Goal: Task Accomplishment & Management: Complete application form

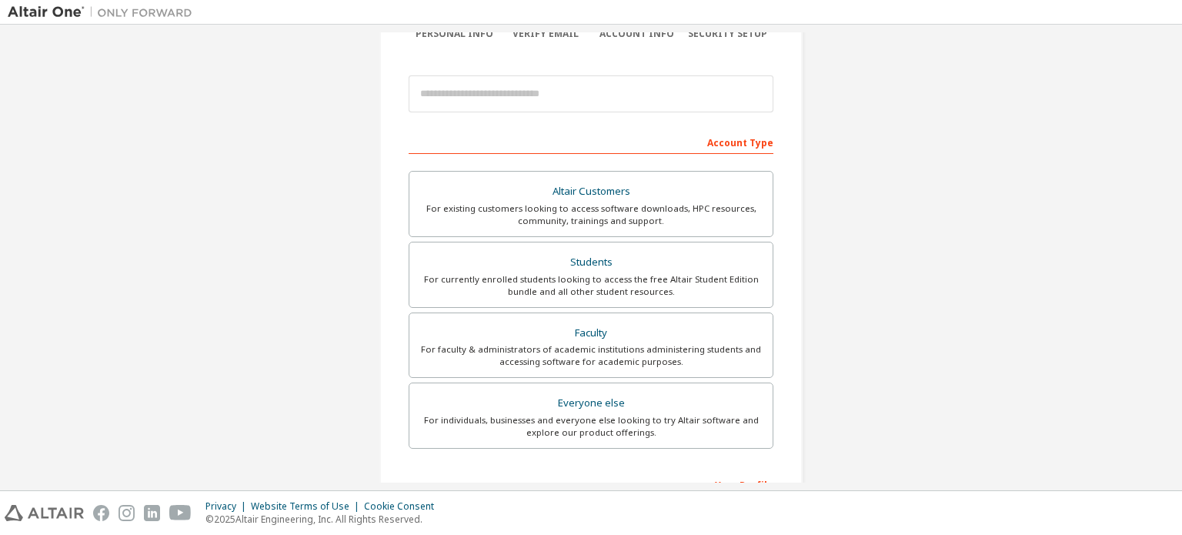
scroll to position [154, 0]
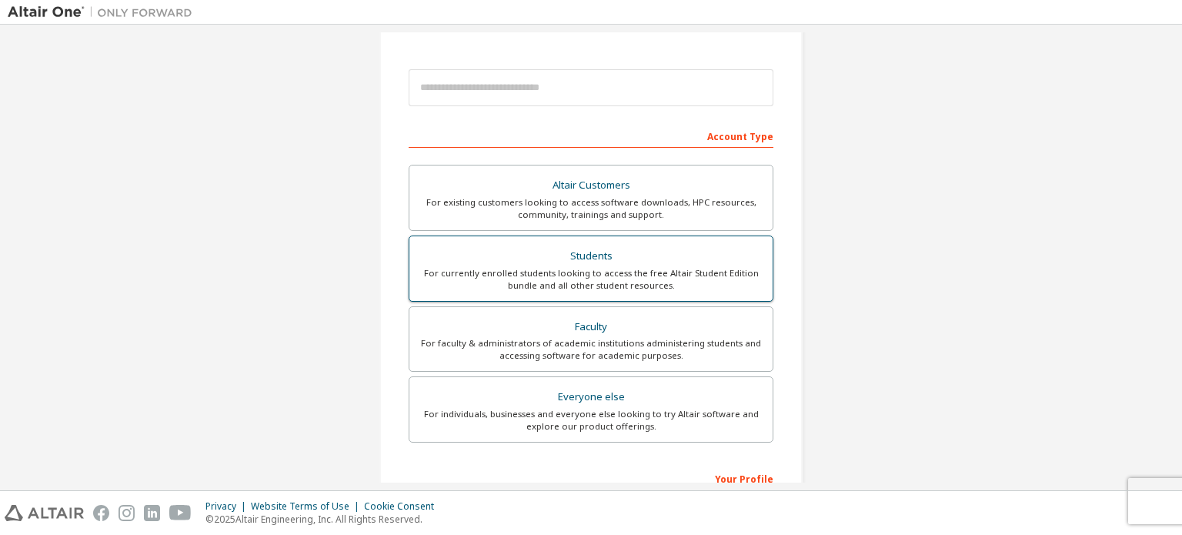
click at [603, 275] on div "For currently enrolled students looking to access the free Altair Student Editi…" at bounding box center [591, 279] width 345 height 25
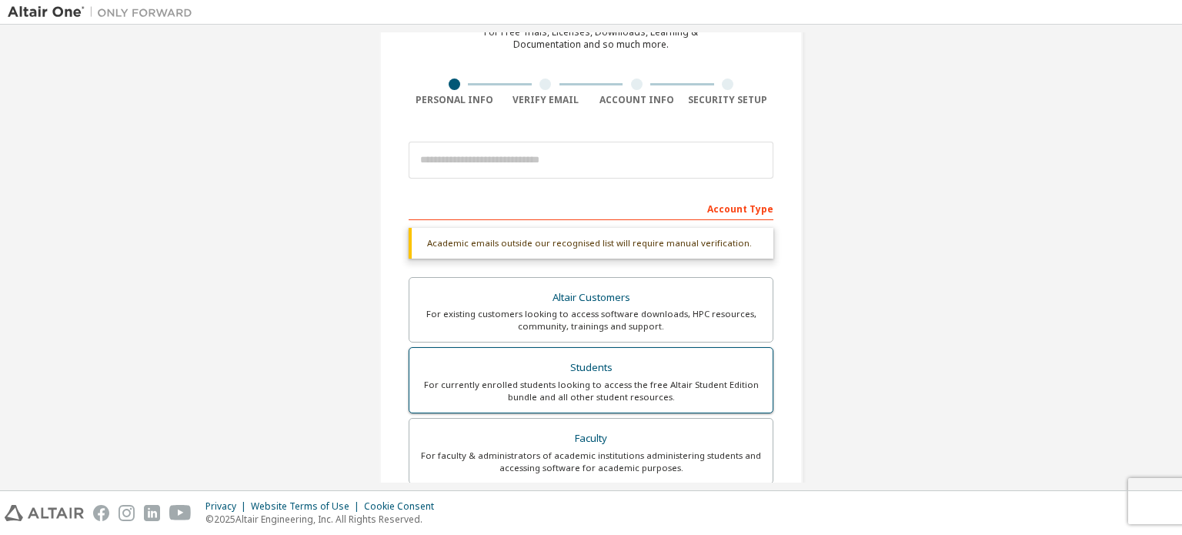
scroll to position [77, 0]
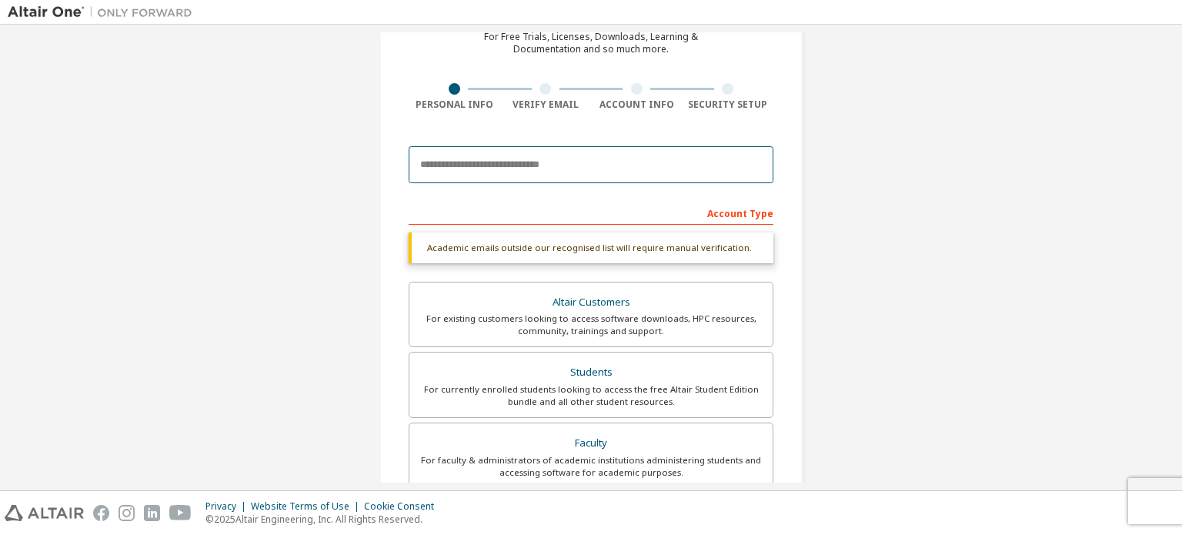
click at [593, 175] on input "email" at bounding box center [591, 164] width 365 height 37
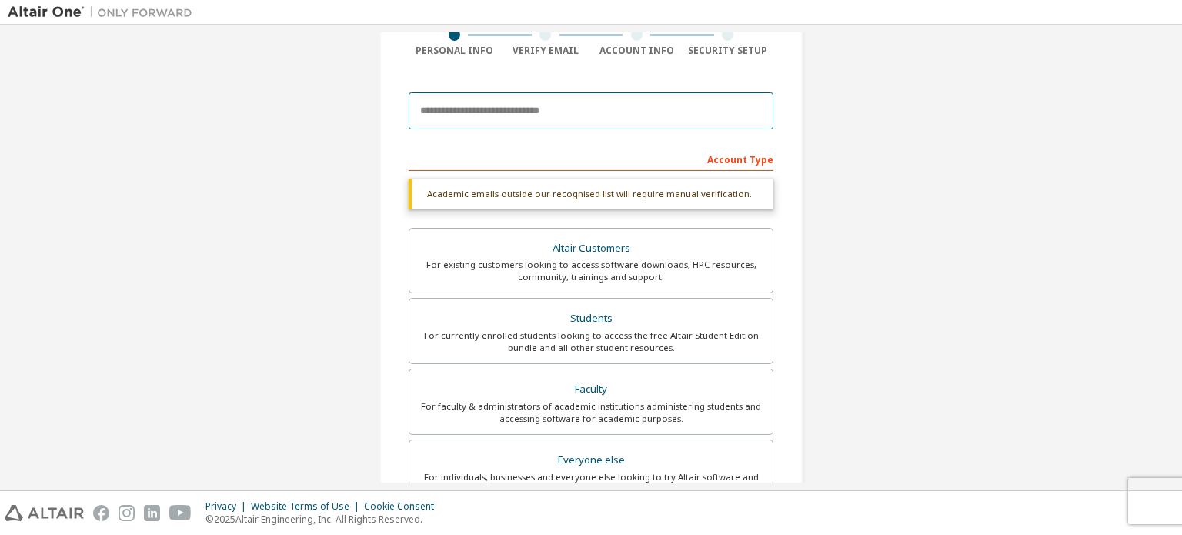
scroll to position [154, 0]
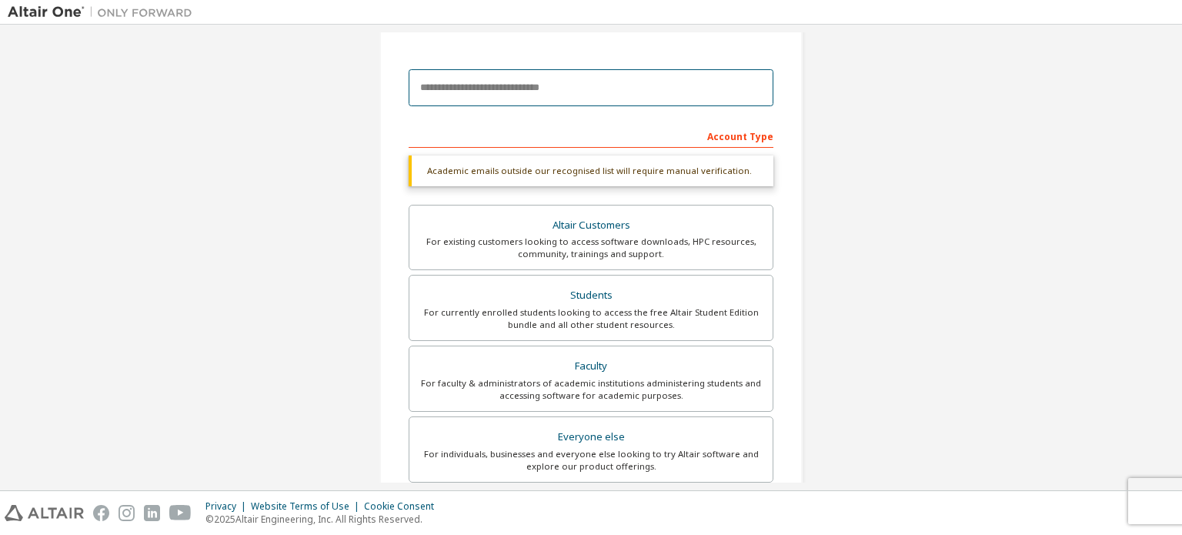
type input "**********"
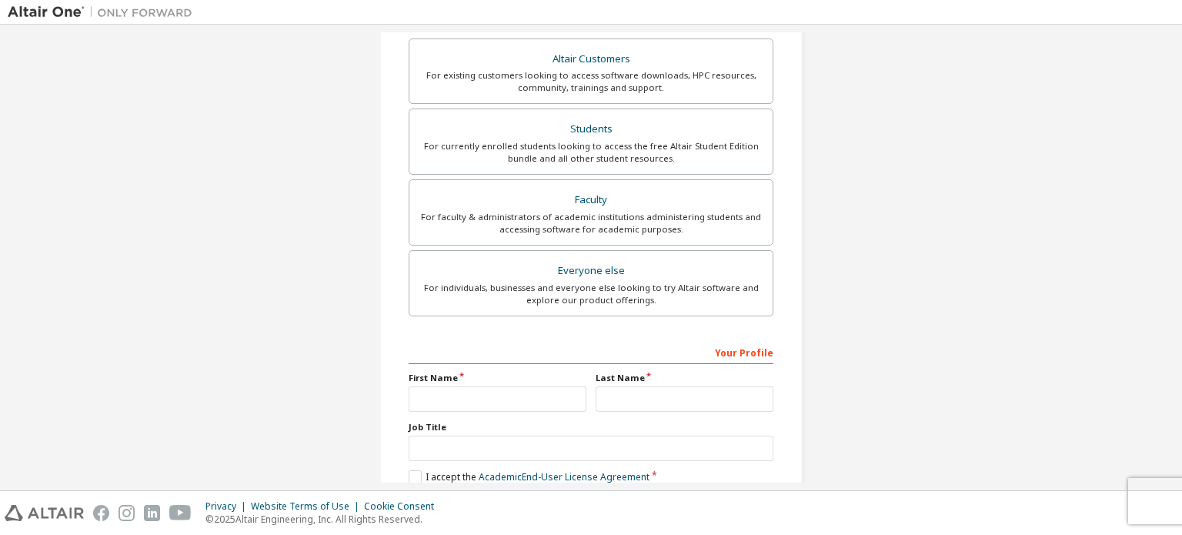
scroll to position [385, 0]
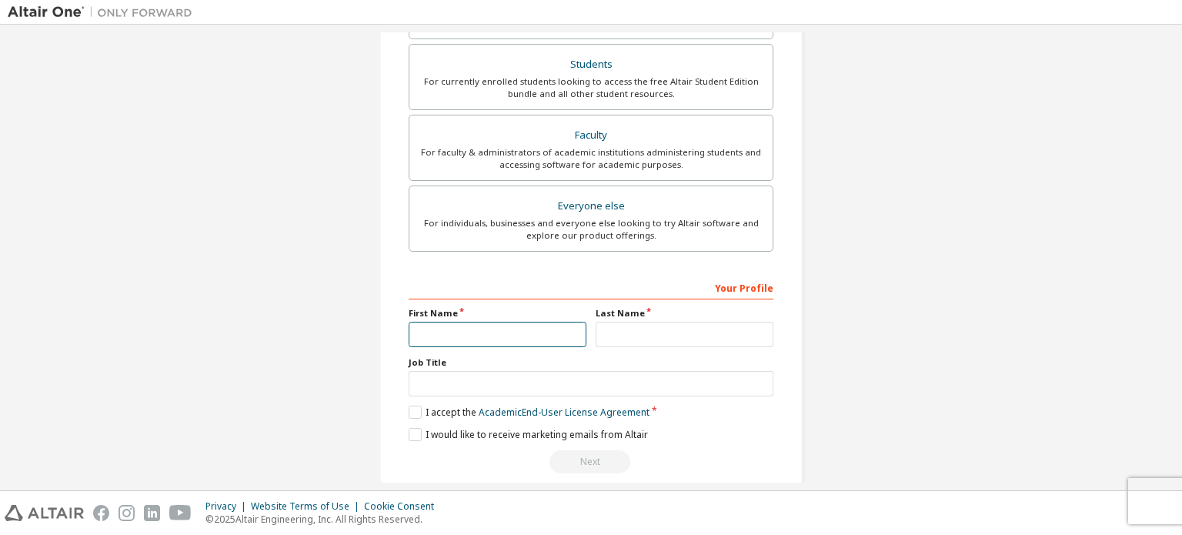
click at [545, 326] on input "text" at bounding box center [498, 334] width 178 height 25
type input "******"
type input "**********"
click at [513, 376] on input "text" at bounding box center [591, 383] width 365 height 25
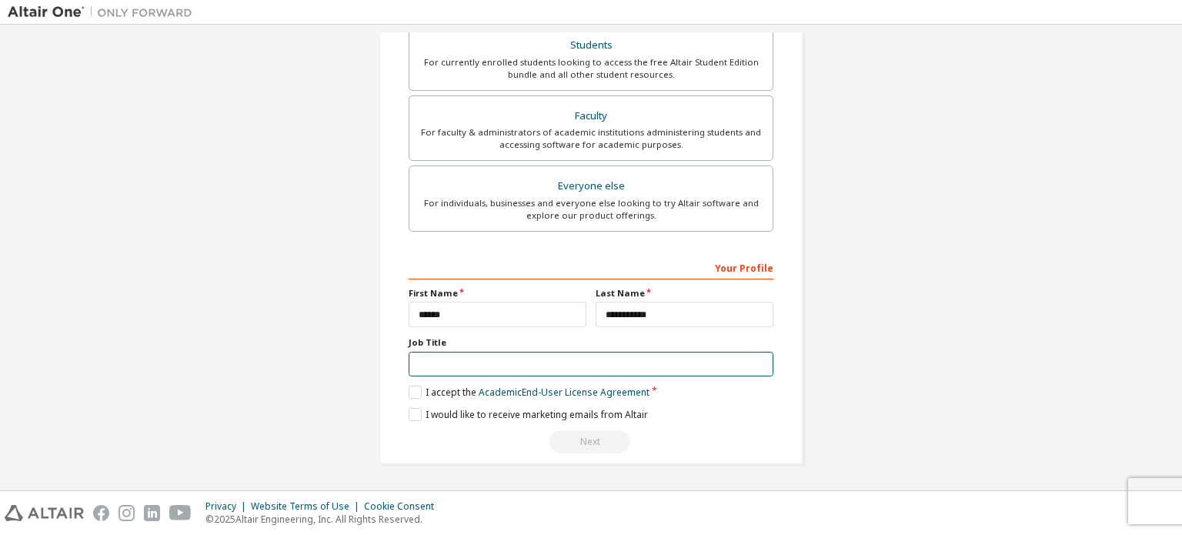
scroll to position [345, 0]
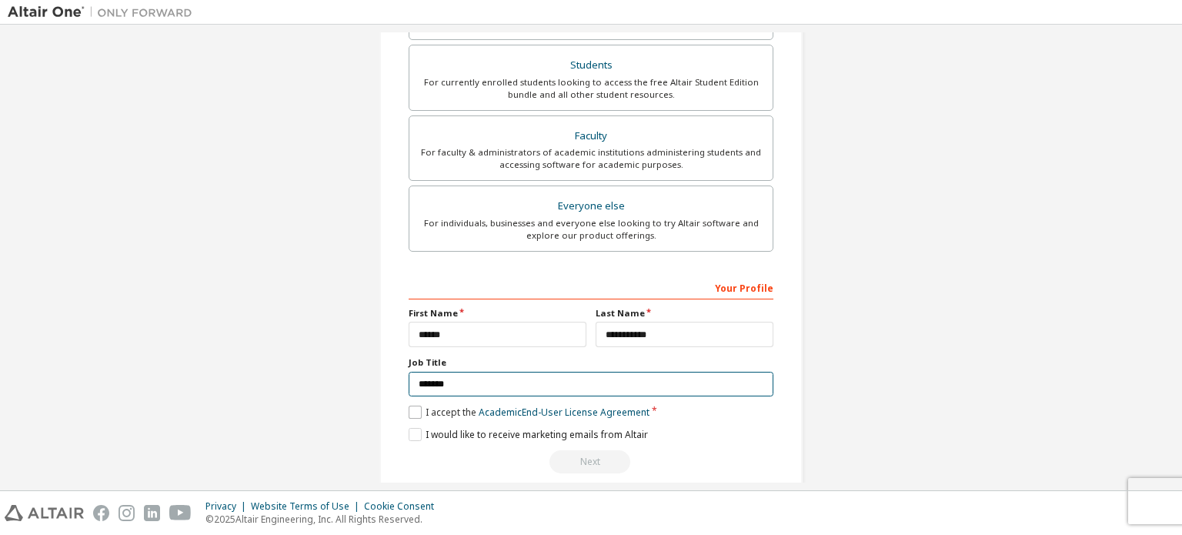
type input "*******"
click at [410, 412] on label "I accept the Academic End-User License Agreement" at bounding box center [529, 412] width 241 height 13
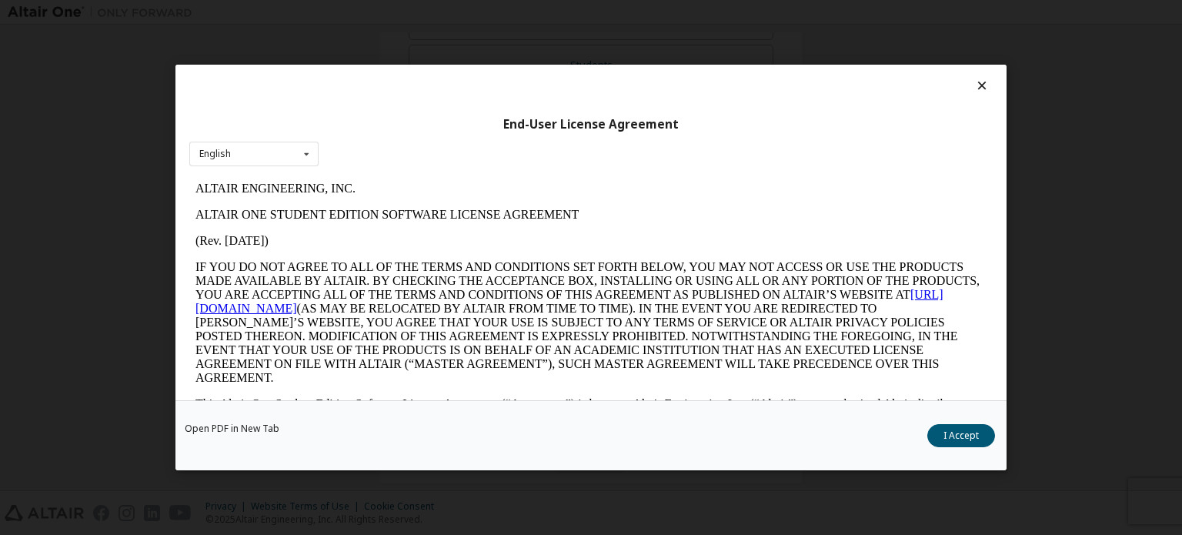
scroll to position [0, 0]
click at [943, 427] on button "I Accept" at bounding box center [961, 435] width 68 height 23
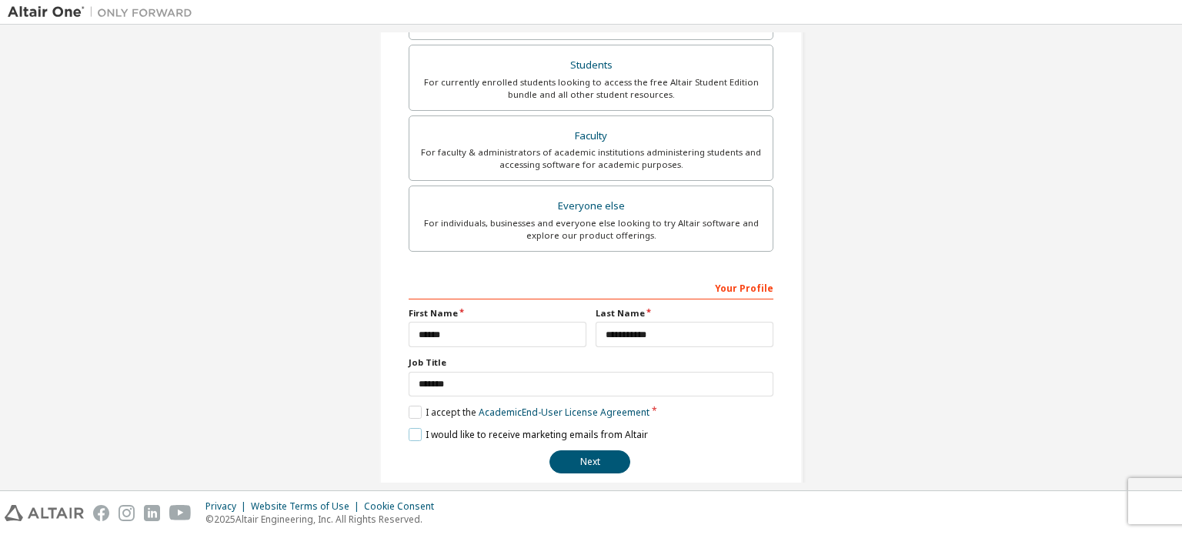
click at [409, 431] on label "I would like to receive marketing emails from Altair" at bounding box center [528, 434] width 239 height 13
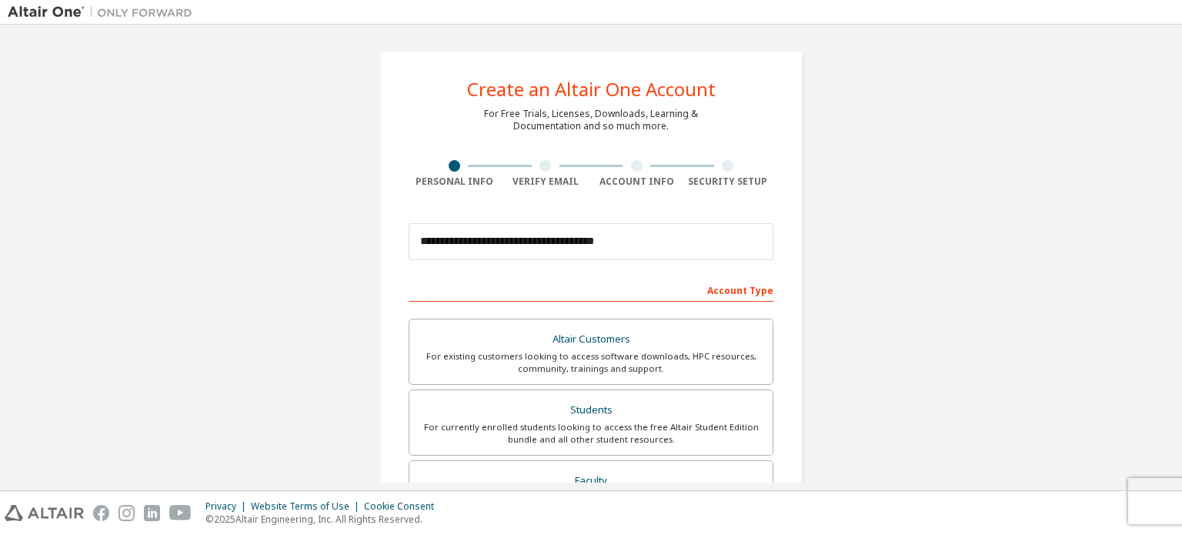
scroll to position [361, 0]
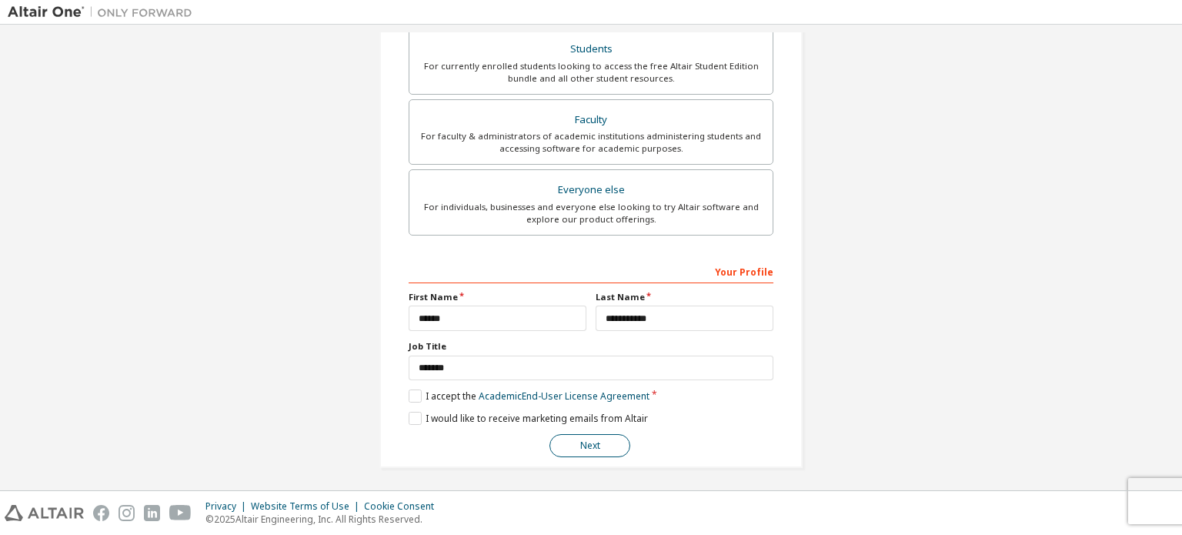
click at [602, 436] on button "Next" at bounding box center [589, 445] width 81 height 23
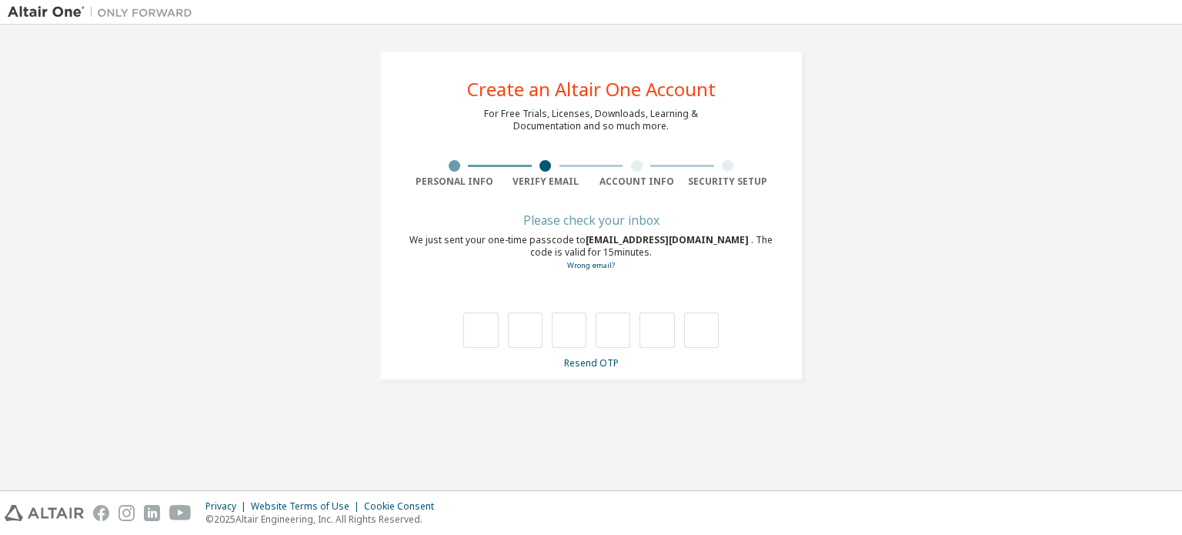
scroll to position [0, 0]
type input "*"
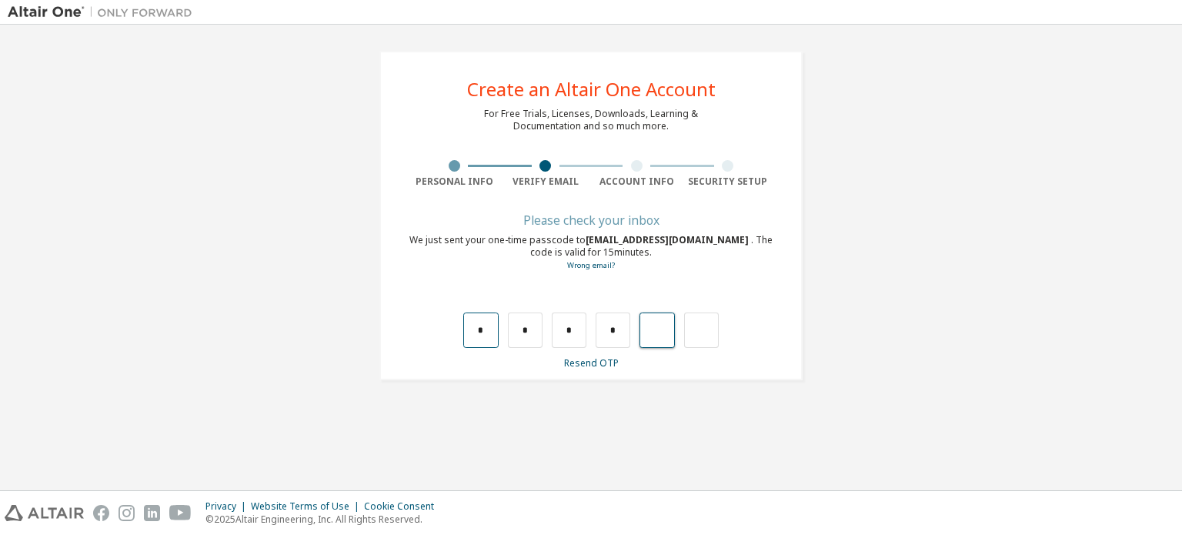
type input "*"
